Goal: Task Accomplishment & Management: Use online tool/utility

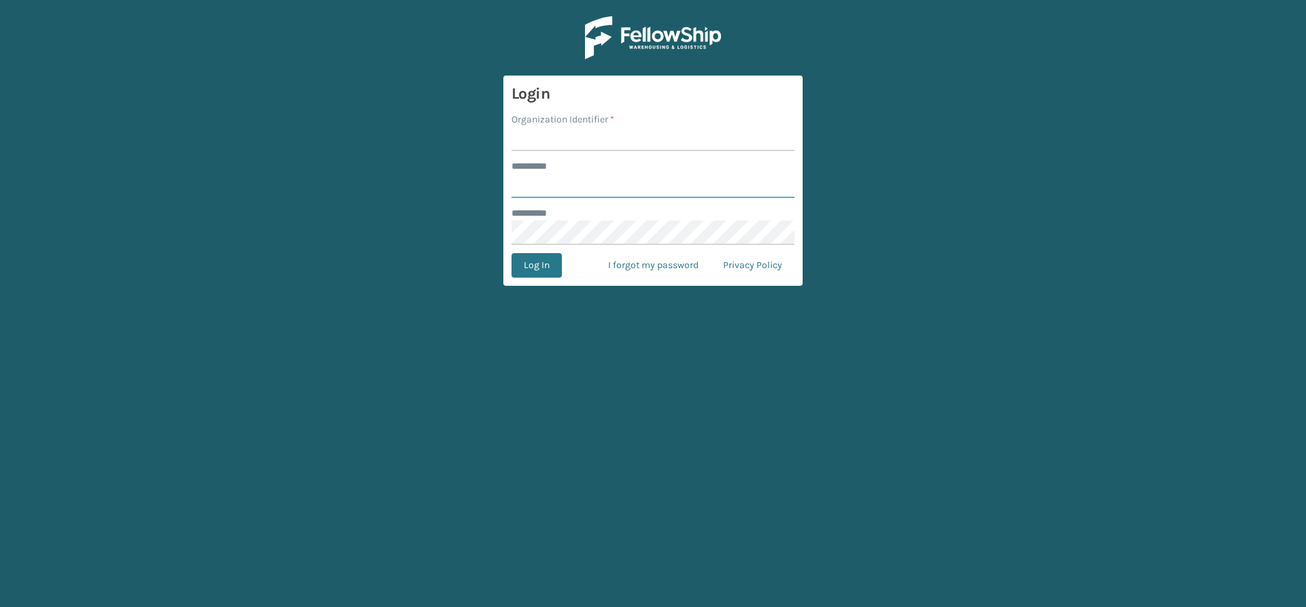
type input "*****"
click at [541, 138] on input "Organization Identifier *" at bounding box center [653, 139] width 283 height 24
type input "Vancouver Remco"
click at [541, 269] on button "Log In" at bounding box center [537, 265] width 50 height 24
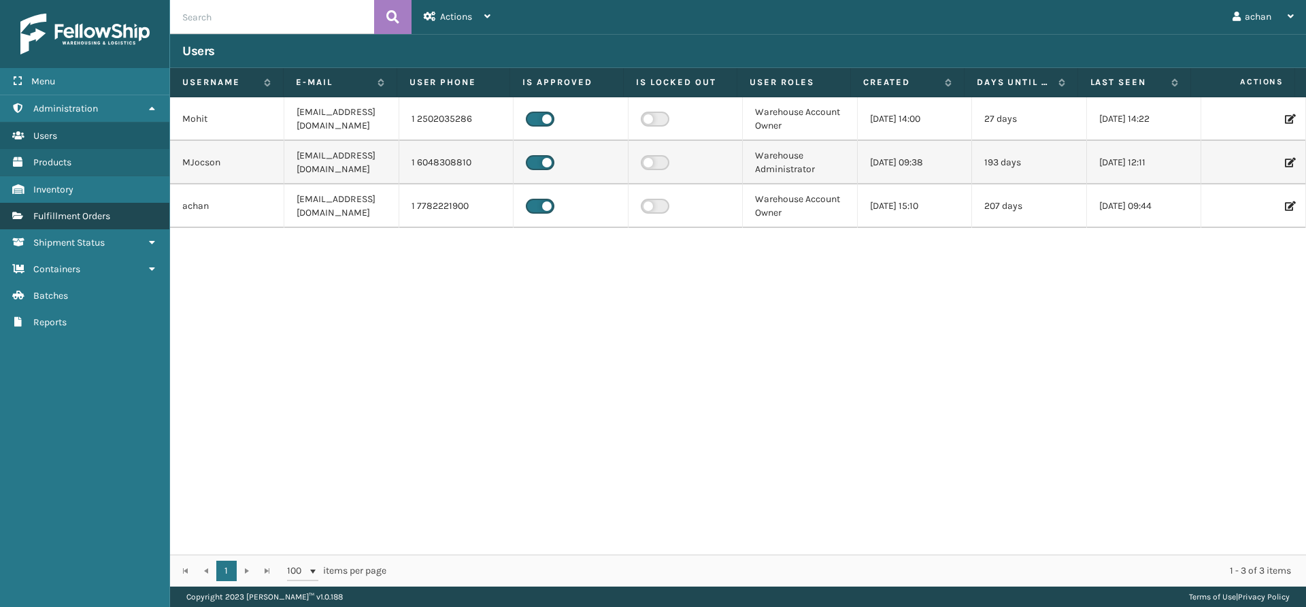
click at [81, 216] on span "Fulfillment Orders" at bounding box center [71, 216] width 77 height 12
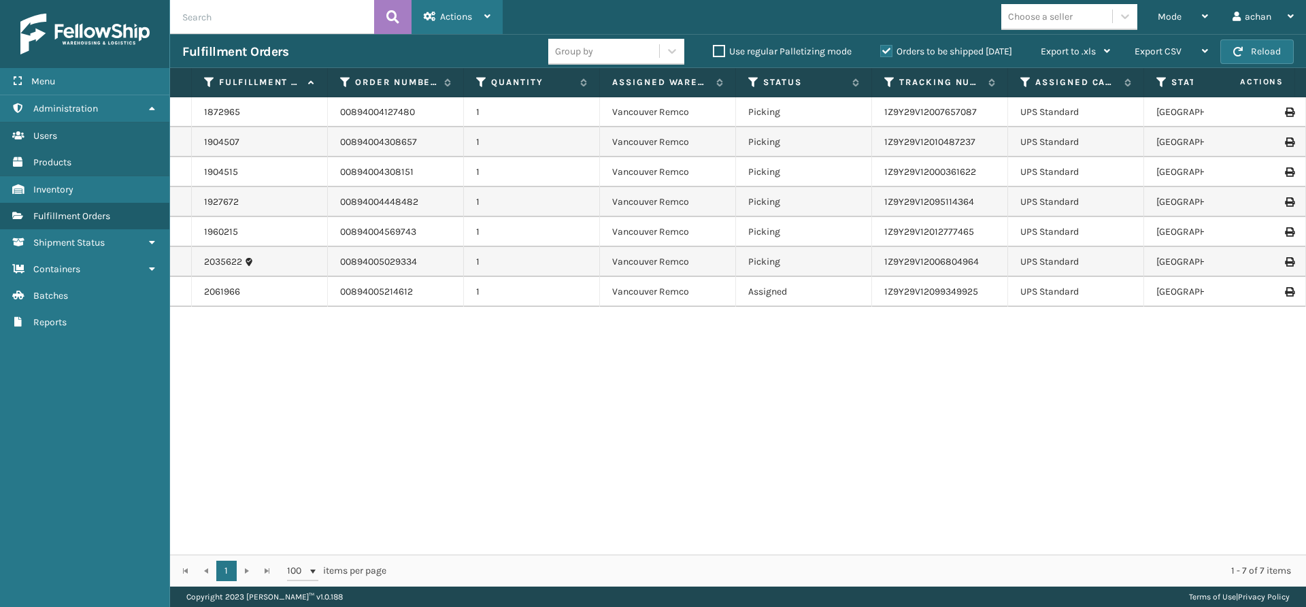
click at [488, 13] on icon at bounding box center [487, 17] width 6 height 10
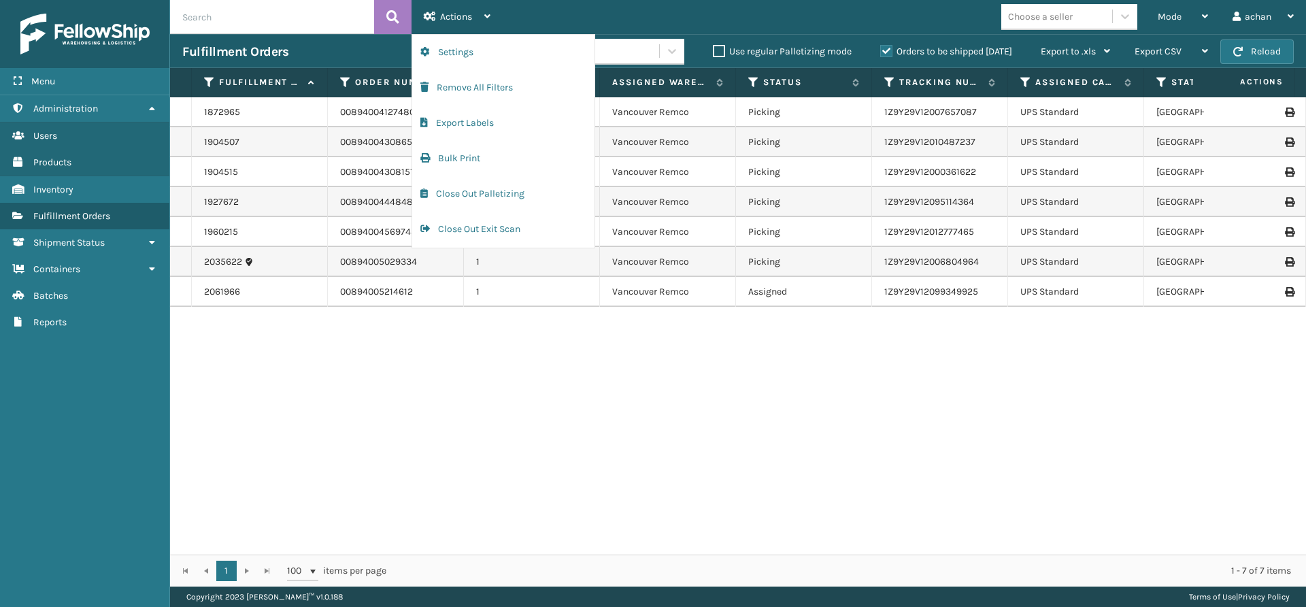
click at [803, 18] on div "Mode Regular Mode Picking Mode Labeling Mode Exit Scan Mode Choose a seller ach…" at bounding box center [904, 17] width 803 height 34
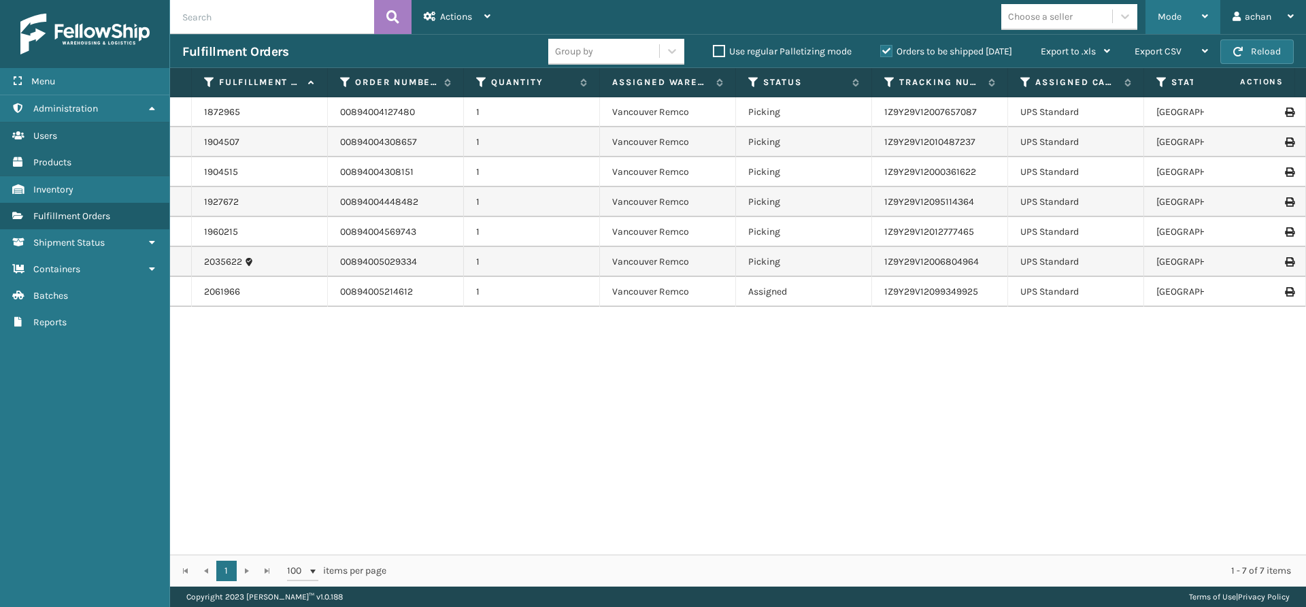
click at [1205, 14] on icon at bounding box center [1205, 17] width 6 height 10
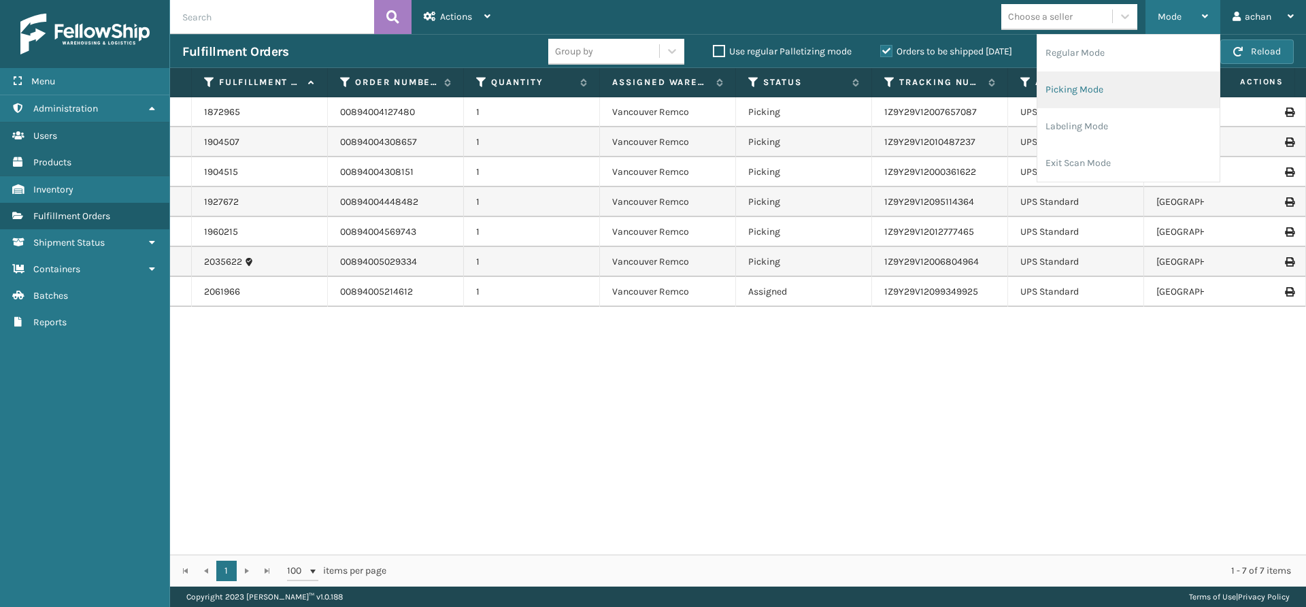
click at [1108, 95] on li "Picking Mode" at bounding box center [1129, 89] width 182 height 37
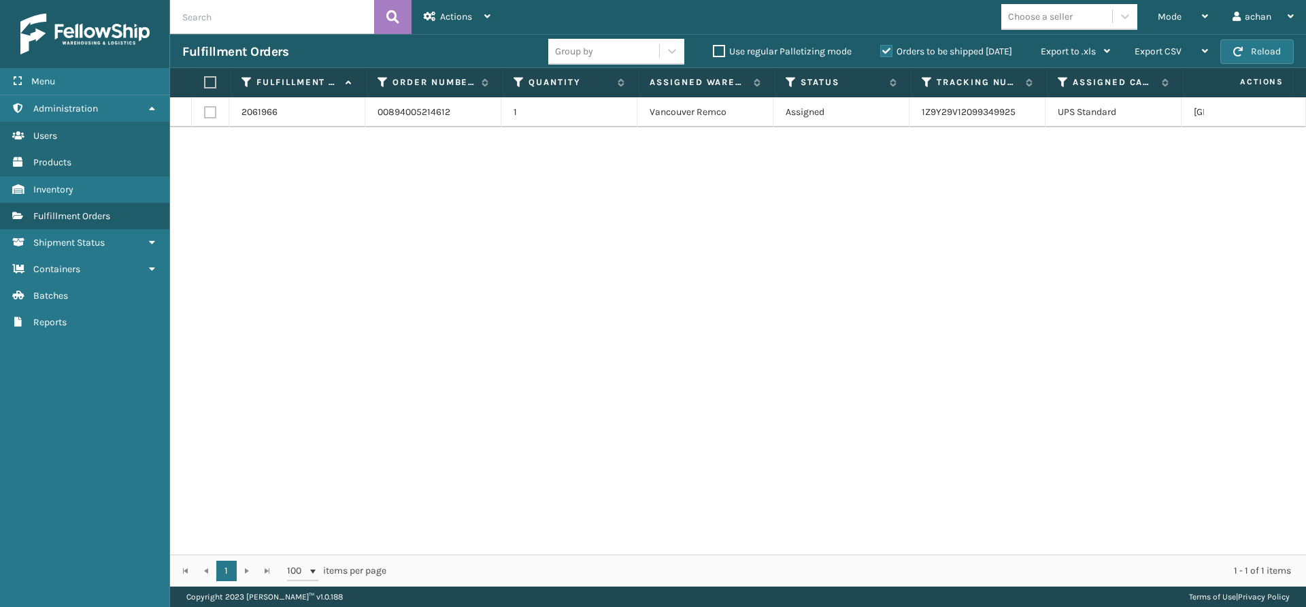
click at [674, 133] on div "2061966 00894005214612 1 [GEOGRAPHIC_DATA] Remco Assigned 1Z9Y29V12099349925 UP…" at bounding box center [738, 325] width 1136 height 457
